Goal: Navigation & Orientation: Find specific page/section

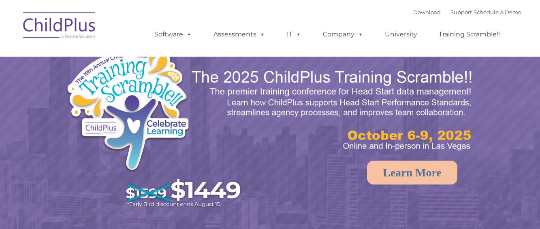
select select "MEDIUM"
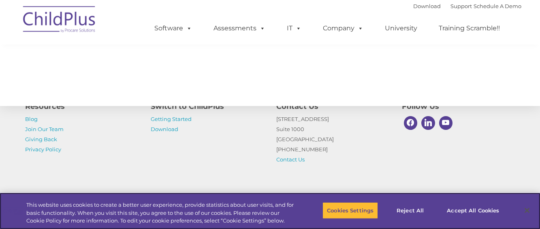
scroll to position [974, 0]
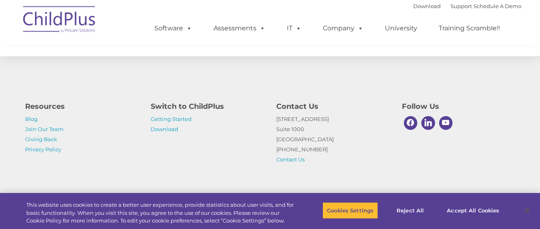
click at [71, 21] on img at bounding box center [59, 20] width 81 height 41
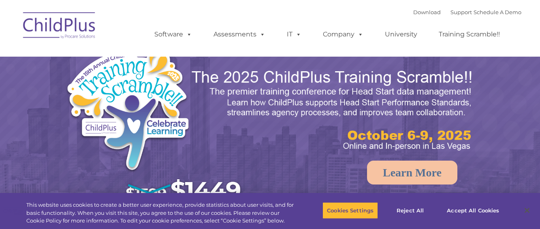
select select "MEDIUM"
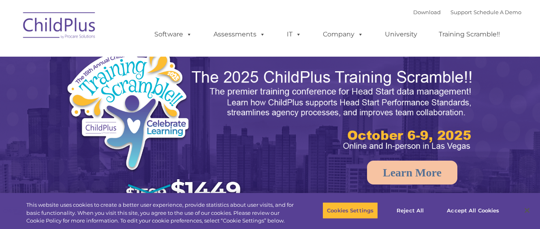
select select "MEDIUM"
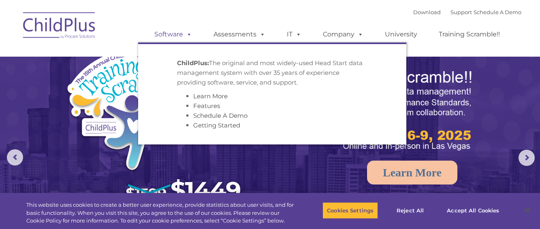
click at [182, 34] on link "Software" at bounding box center [173, 34] width 54 height 16
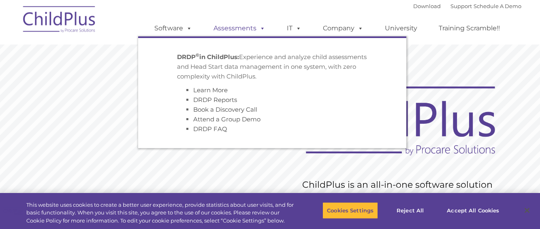
click at [230, 29] on link "Assessments" at bounding box center [239, 28] width 68 height 16
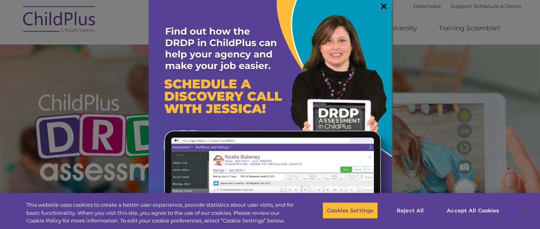
click at [382, 6] on link "×" at bounding box center [383, 6] width 9 height 8
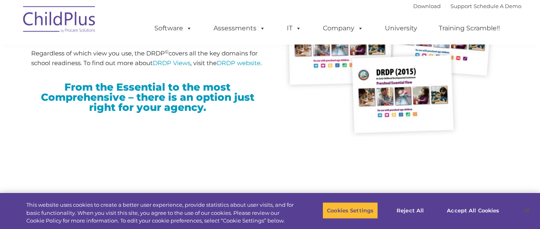
scroll to position [2093, 0]
